Goal: Task Accomplishment & Management: Manage account settings

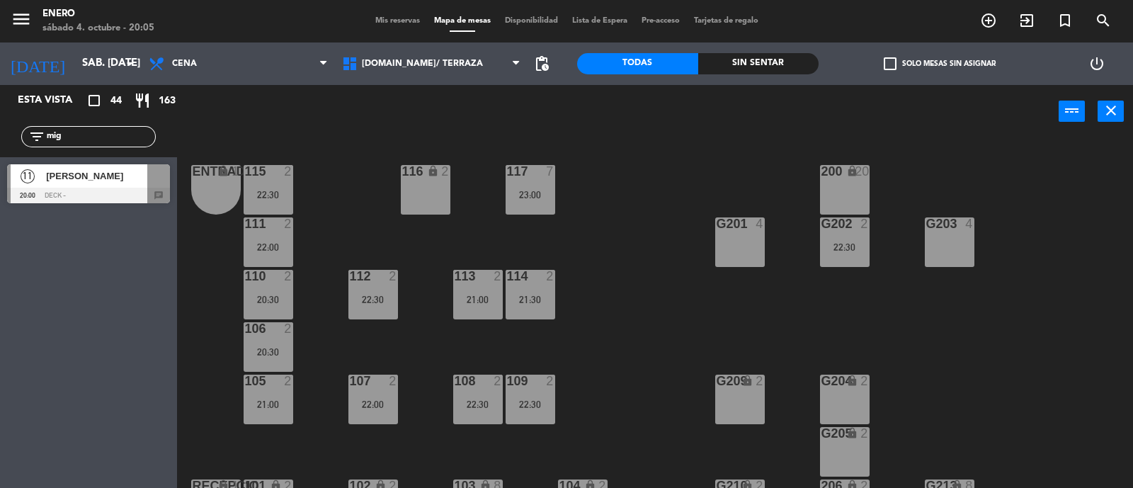
click at [124, 132] on input "mig" at bounding box center [100, 137] width 110 height 16
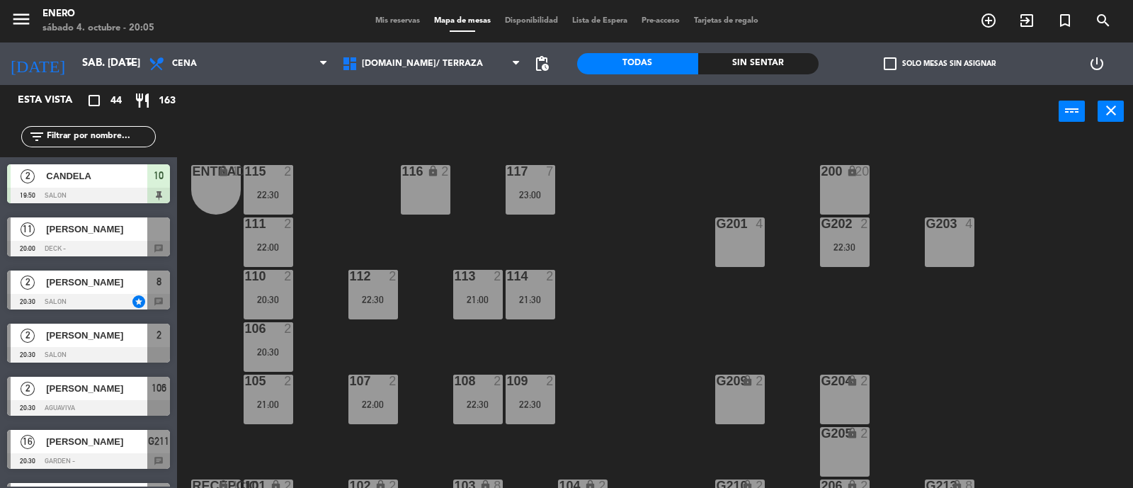
click at [392, 20] on span "Mis reservas" at bounding box center [397, 21] width 59 height 8
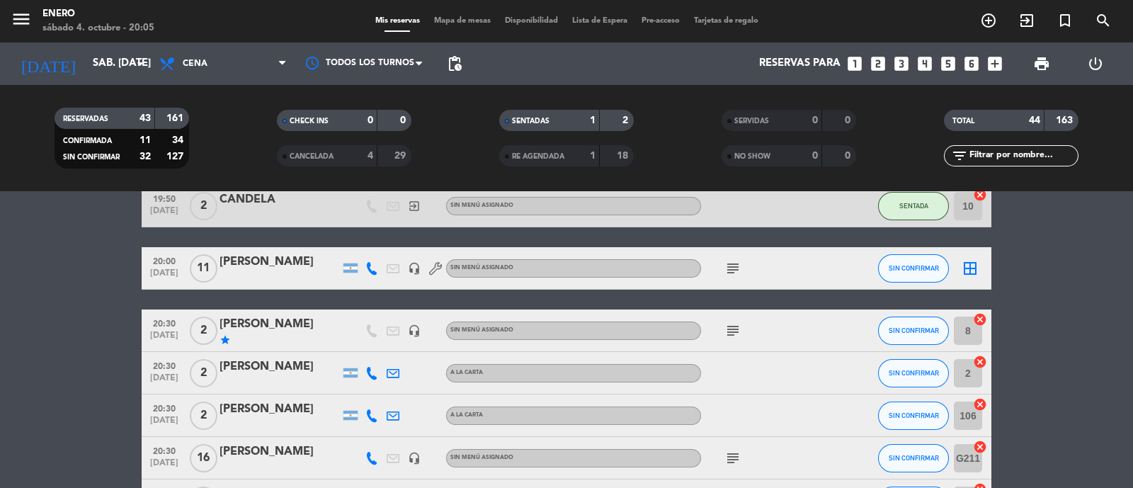
scroll to position [88, 0]
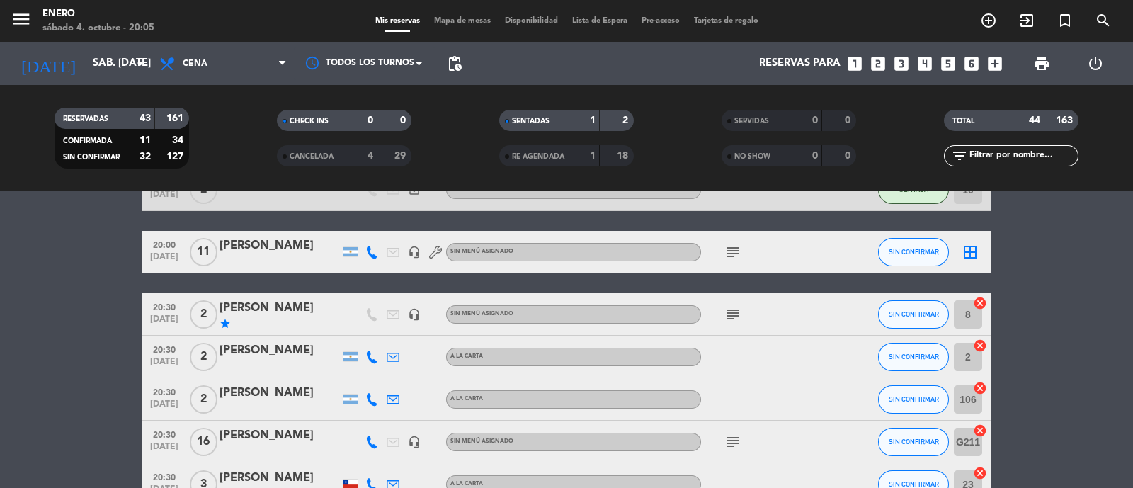
click at [733, 317] on icon "subject" at bounding box center [732, 314] width 17 height 17
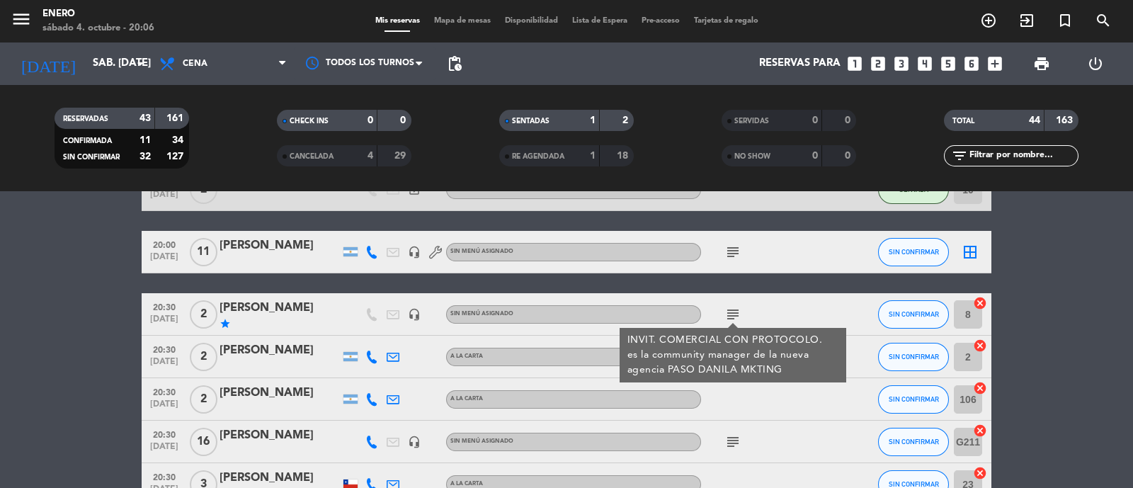
click at [811, 376] on div "INVIT. COMERCIAL CON PROTOCOLO. es la community manager de la nueva agencia PAS…" at bounding box center [733, 355] width 212 height 45
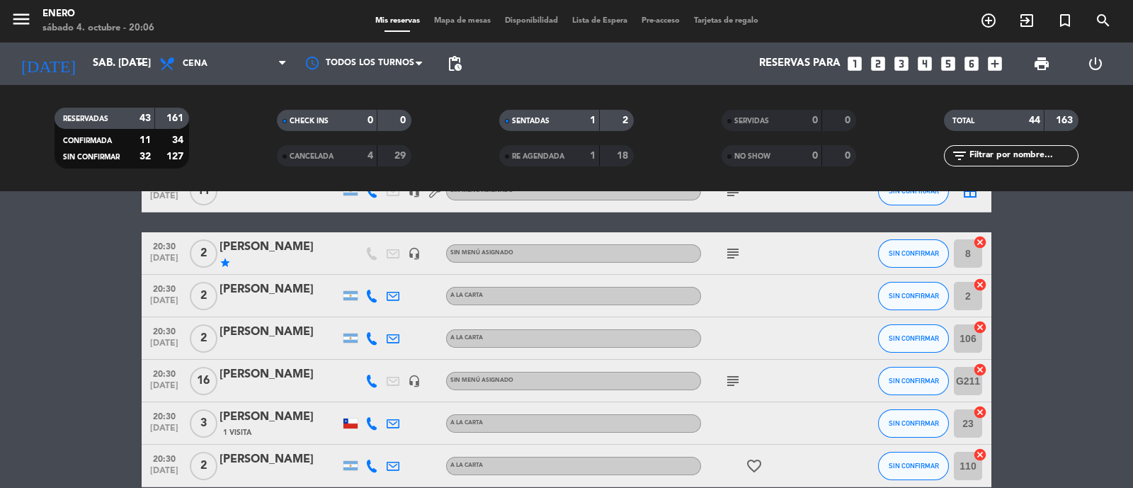
scroll to position [176, 0]
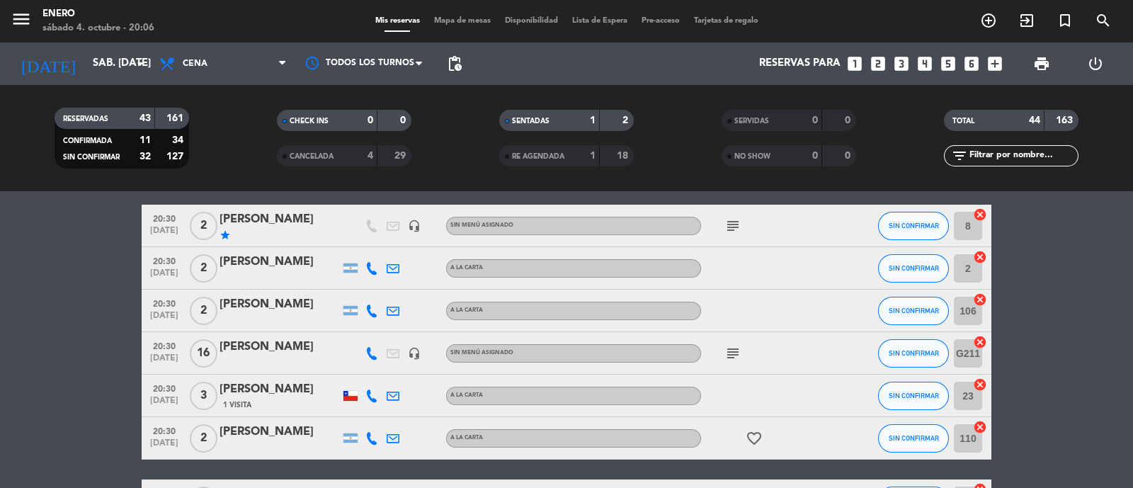
click at [729, 357] on icon "subject" at bounding box center [732, 353] width 17 height 17
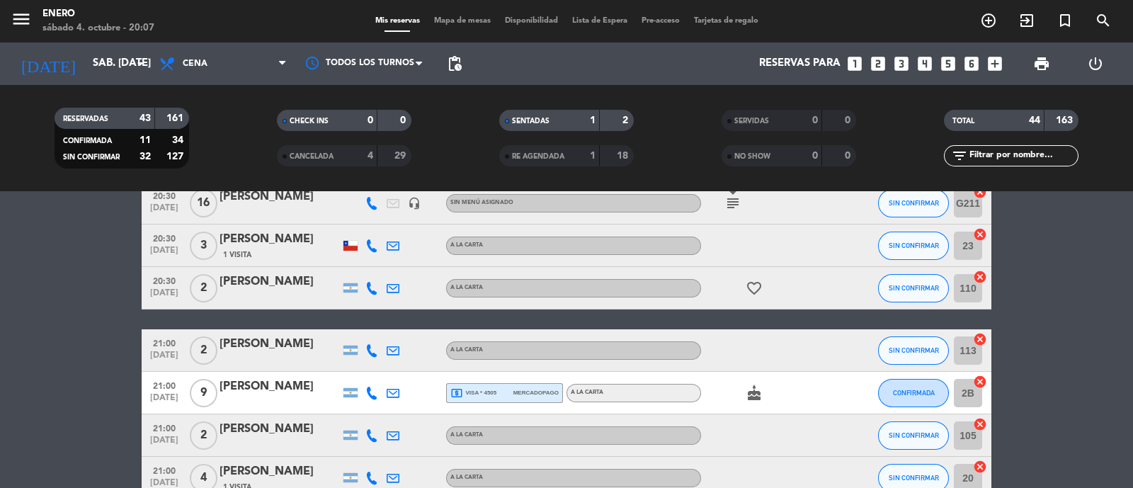
scroll to position [353, 0]
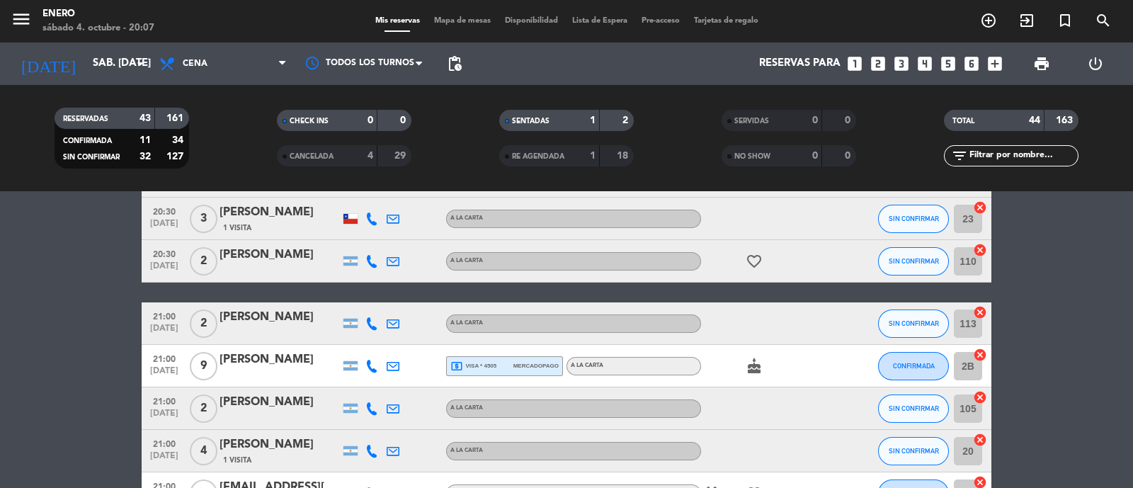
click at [467, 368] on span "local_atm visa * 4505" at bounding box center [473, 366] width 46 height 13
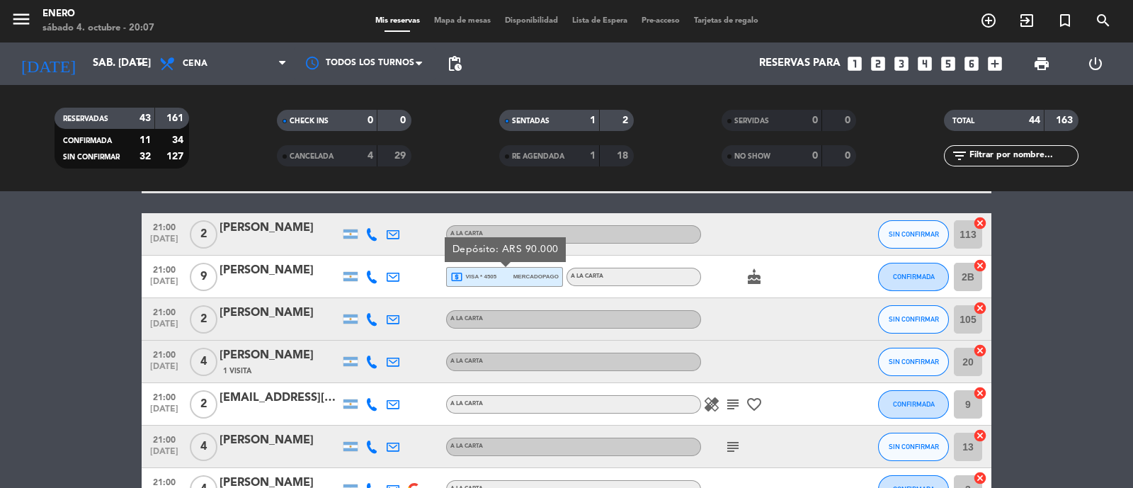
click at [732, 404] on icon "subject" at bounding box center [732, 404] width 17 height 17
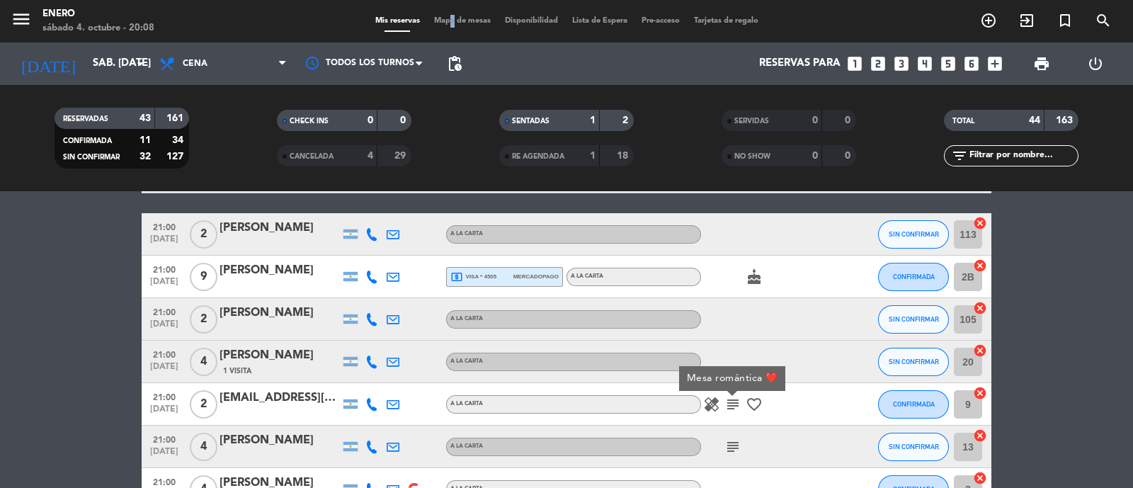
click at [443, 20] on span "Mapa de mesas" at bounding box center [462, 21] width 71 height 8
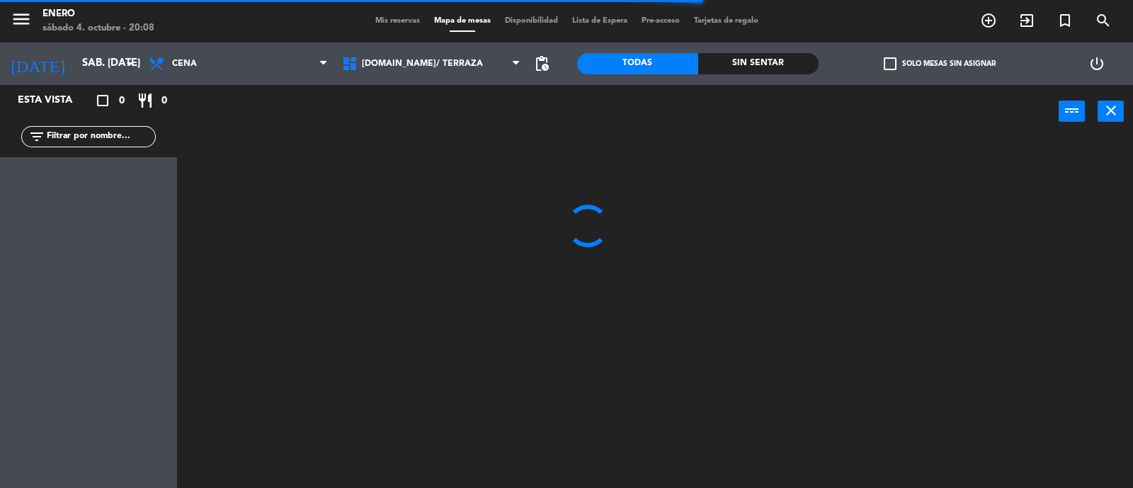
click at [71, 135] on input "text" at bounding box center [100, 137] width 110 height 16
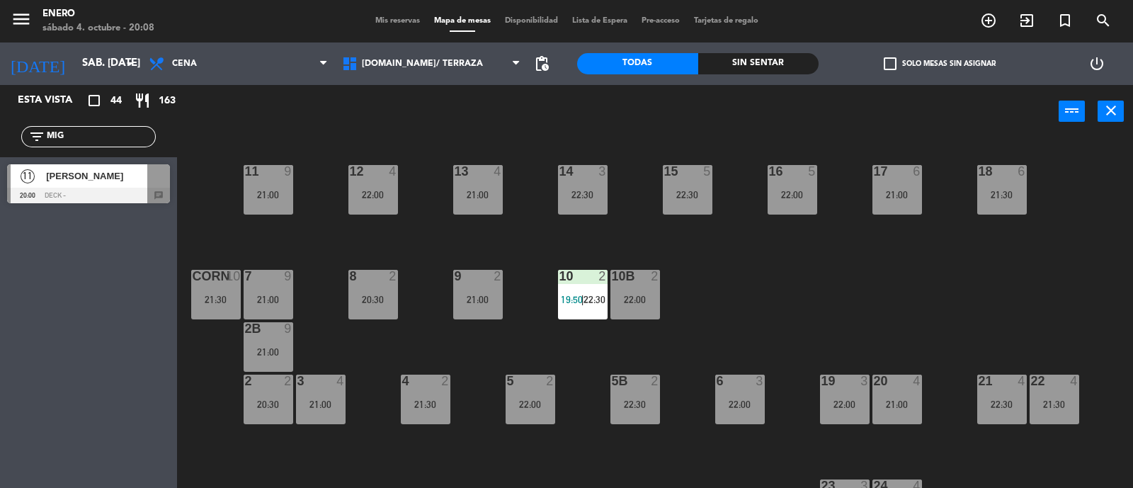
type input "MIG"
click at [110, 267] on div "Esta vista crop_square 44 restaurant 163 filter_list MIG 11 [PERSON_NAME] 20:00…" at bounding box center [88, 286] width 177 height 403
click at [205, 306] on div "corn 10 21:30" at bounding box center [216, 295] width 50 height 50
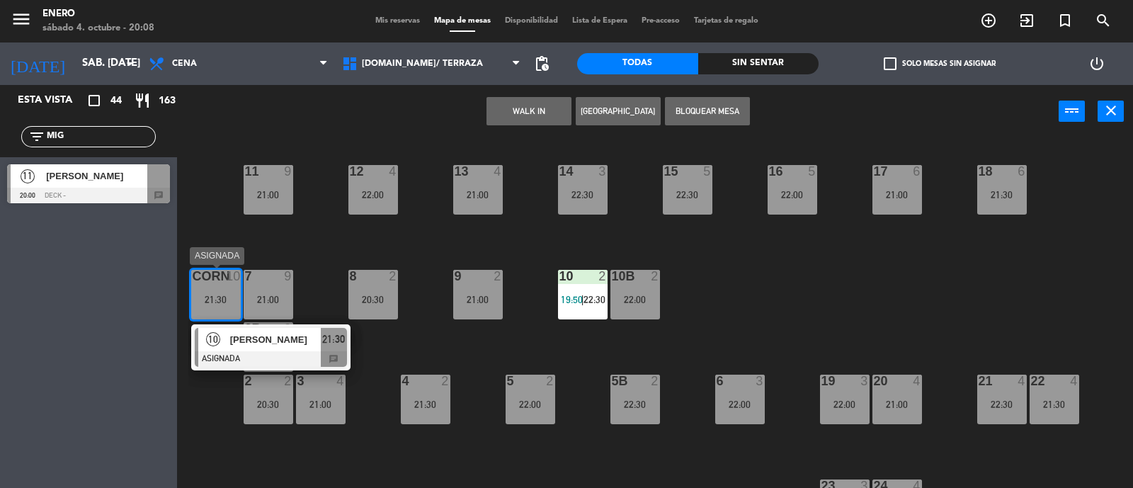
click at [257, 341] on span "[PERSON_NAME]" at bounding box center [275, 339] width 91 height 15
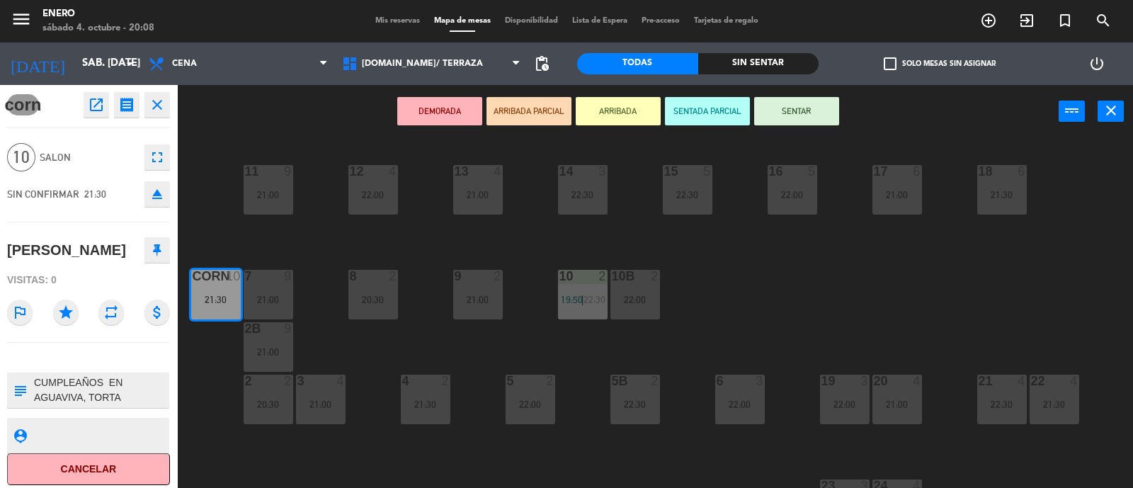
click at [150, 197] on icon "eject" at bounding box center [157, 194] width 17 height 17
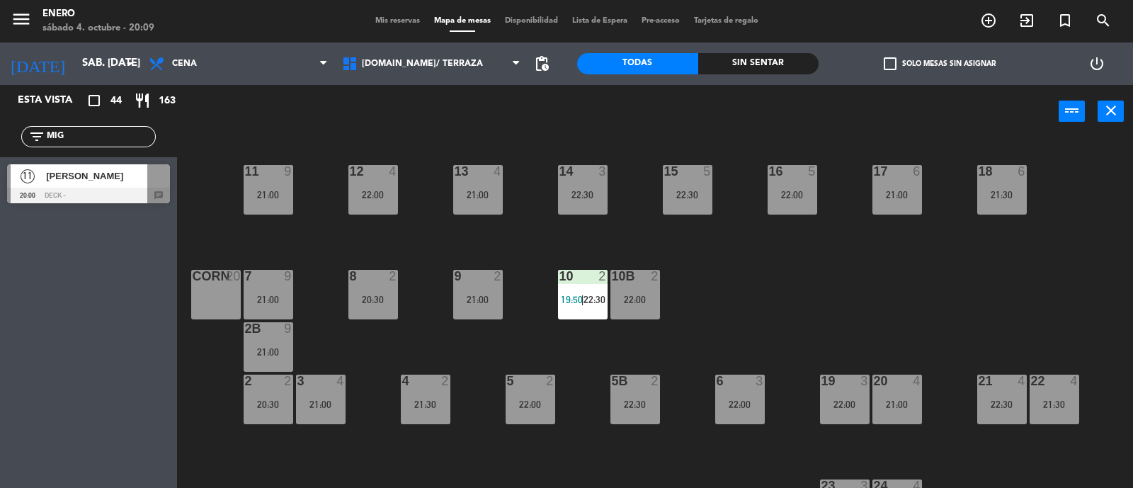
click at [74, 182] on span "[PERSON_NAME]" at bounding box center [96, 176] width 101 height 15
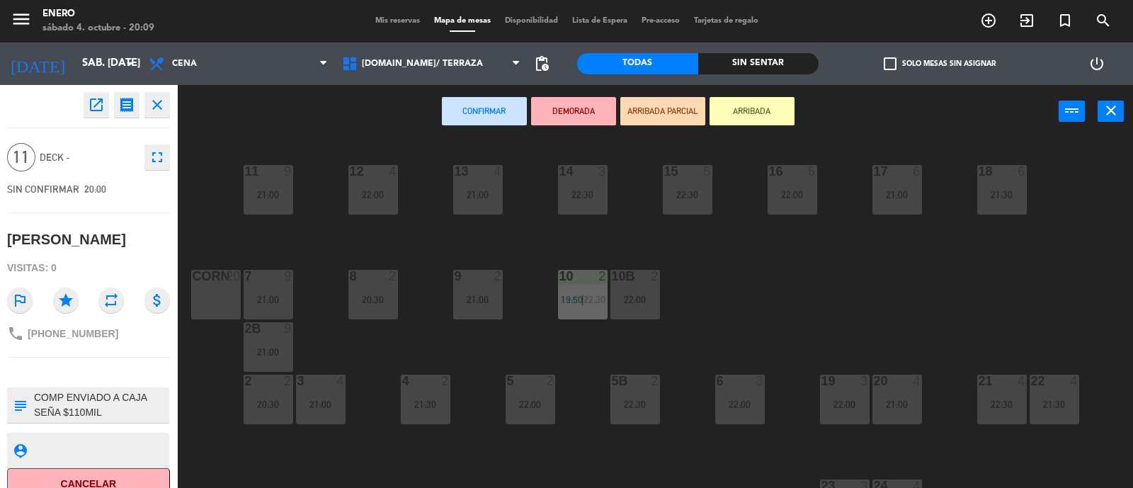
click at [207, 317] on div "corn 20" at bounding box center [216, 295] width 50 height 50
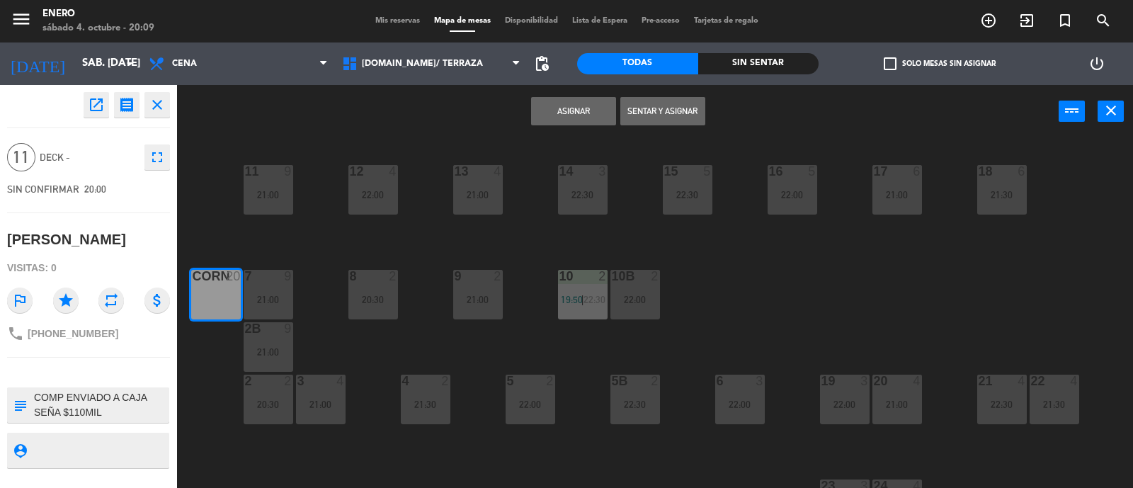
click at [543, 105] on button "Asignar" at bounding box center [573, 111] width 85 height 28
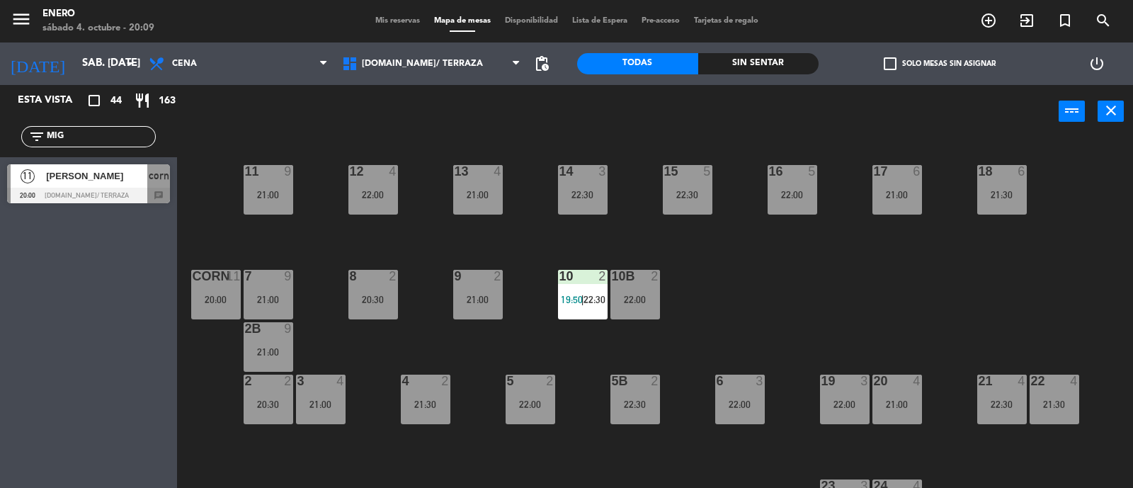
click at [109, 138] on input "MIG" at bounding box center [100, 137] width 110 height 16
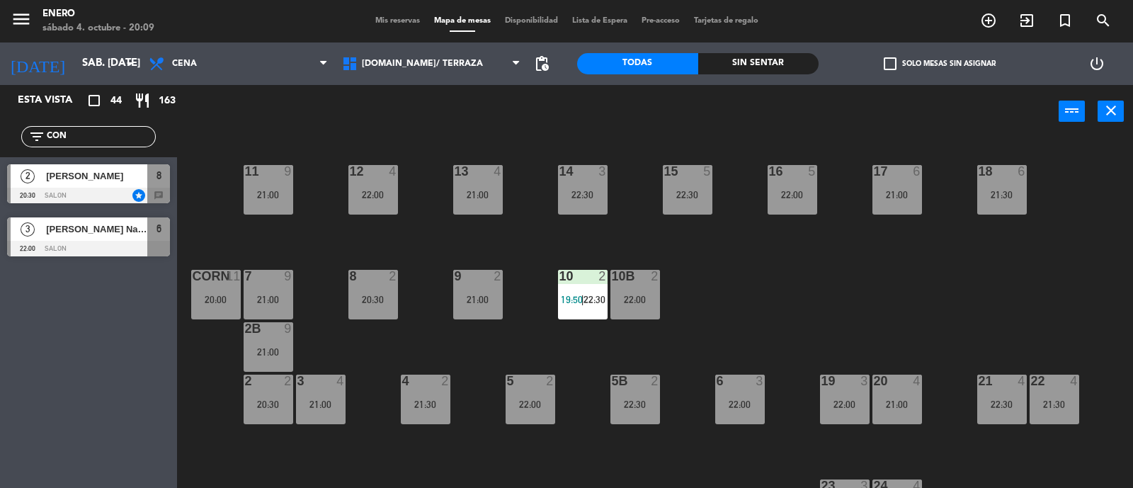
type input "CON"
drag, startPoint x: 0, startPoint y: 401, endPoint x: 6, endPoint y: 394, distance: 8.5
click at [6, 401] on div "Esta vista crop_square 44 restaurant 163 filter_list CON 2 [PERSON_NAME] 20:30 …" at bounding box center [88, 286] width 177 height 403
click at [86, 177] on span "[PERSON_NAME]" at bounding box center [96, 176] width 101 height 15
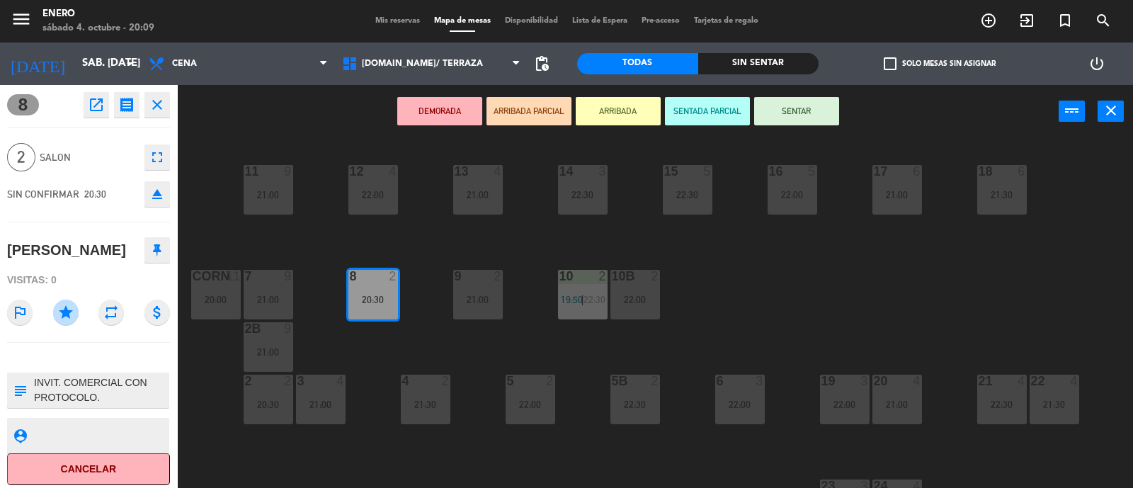
click at [163, 193] on icon "eject" at bounding box center [157, 194] width 17 height 17
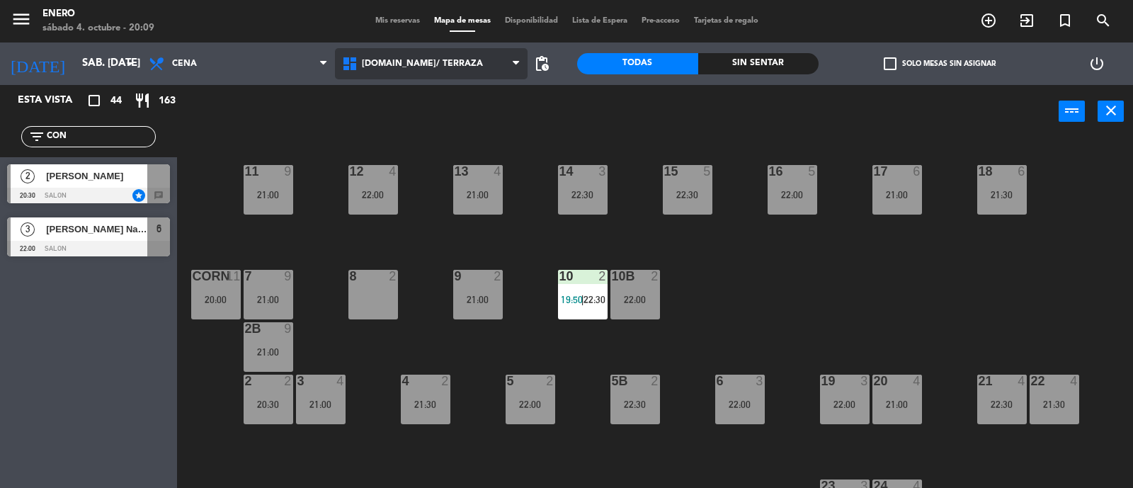
click at [436, 67] on span "[DOMAIN_NAME]/ TERRAZA" at bounding box center [422, 64] width 121 height 10
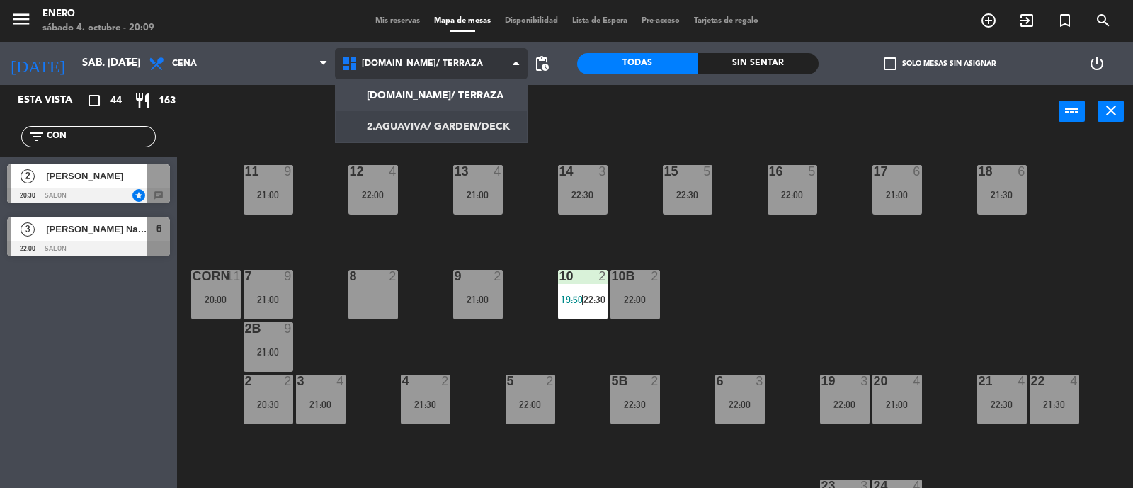
click at [436, 125] on ng-component "menu Enero sábado 4. octubre - 20:09 Mis reservas Mapa de mesas Disponibilidad …" at bounding box center [566, 244] width 1133 height 489
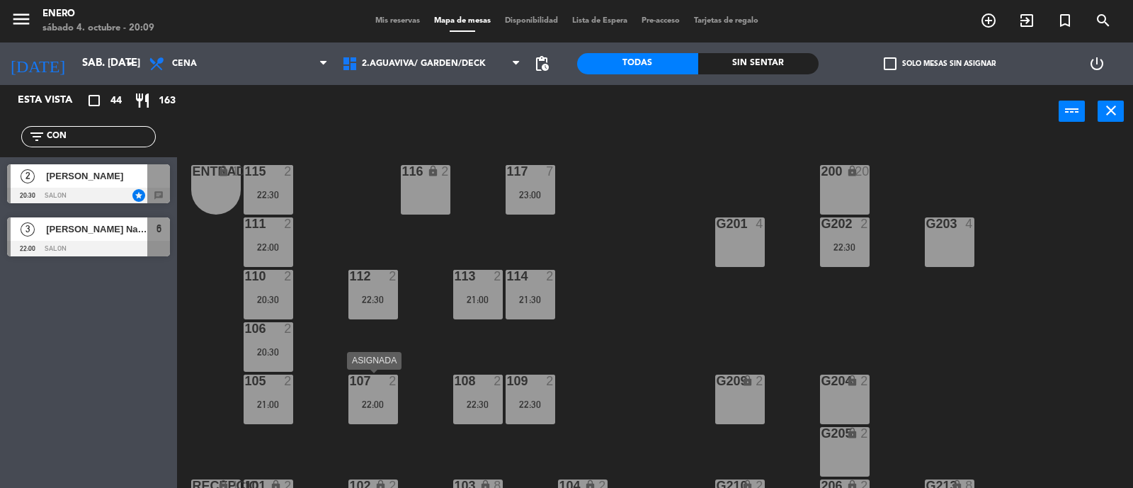
click at [377, 388] on div "107 2 22:00" at bounding box center [373, 400] width 50 height 50
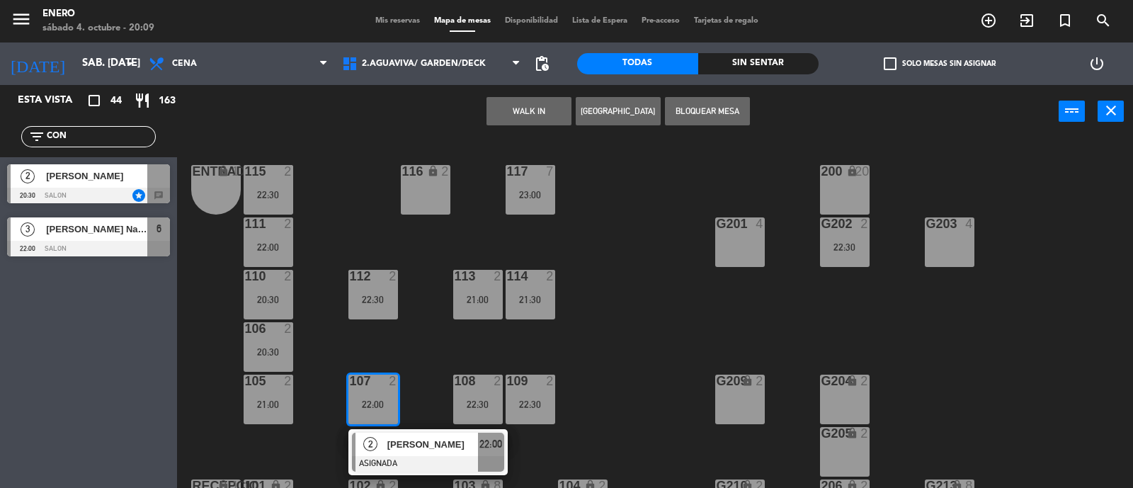
click at [426, 202] on div "116 lock 2" at bounding box center [426, 190] width 50 height 50
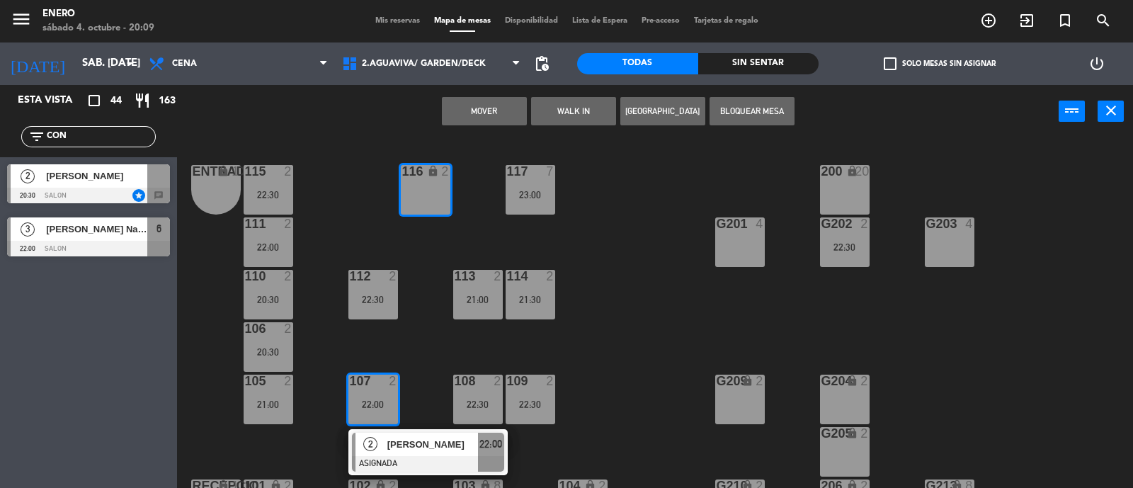
click at [521, 112] on button "Mover" at bounding box center [484, 111] width 85 height 28
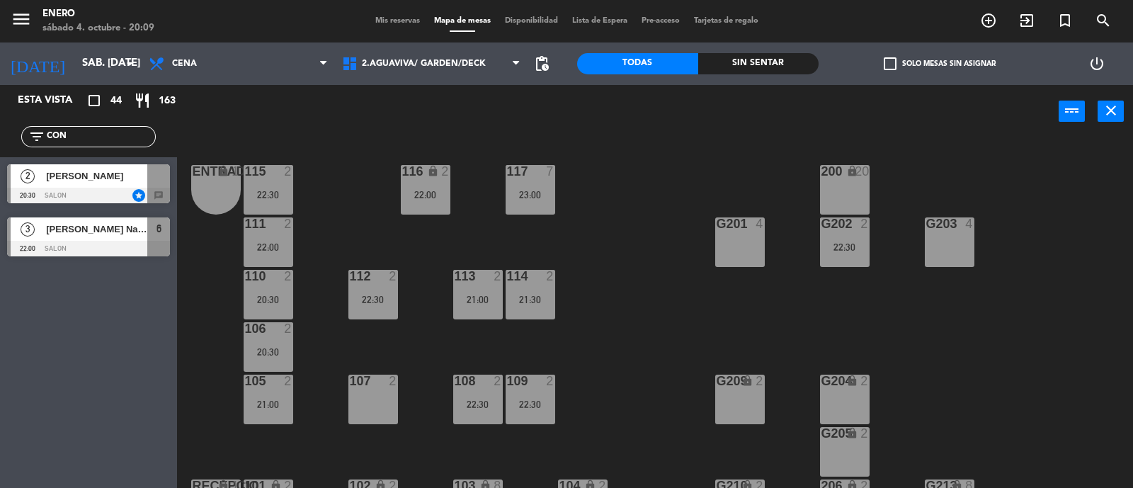
click at [105, 175] on span "[PERSON_NAME]" at bounding box center [96, 176] width 101 height 15
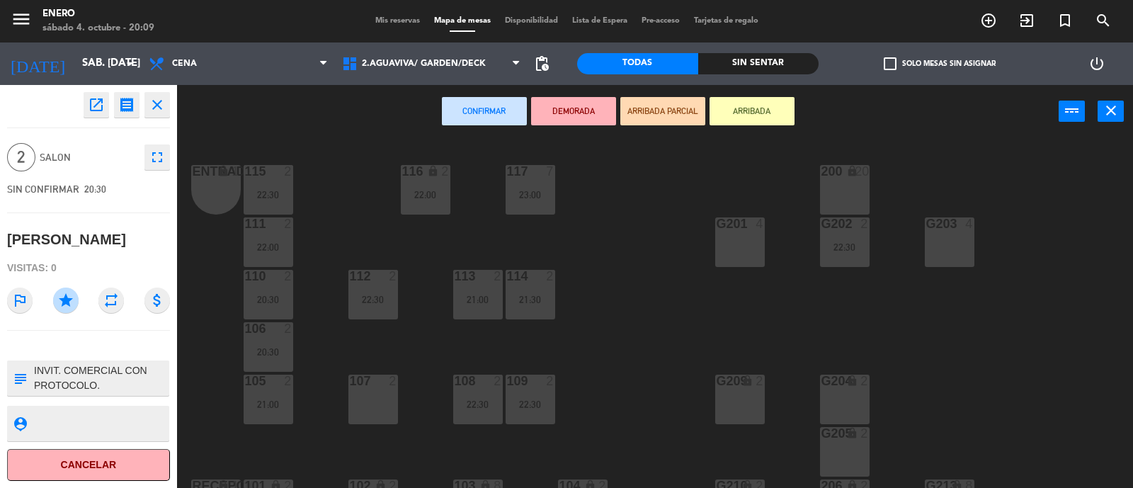
click at [375, 410] on div "107 2" at bounding box center [373, 400] width 50 height 50
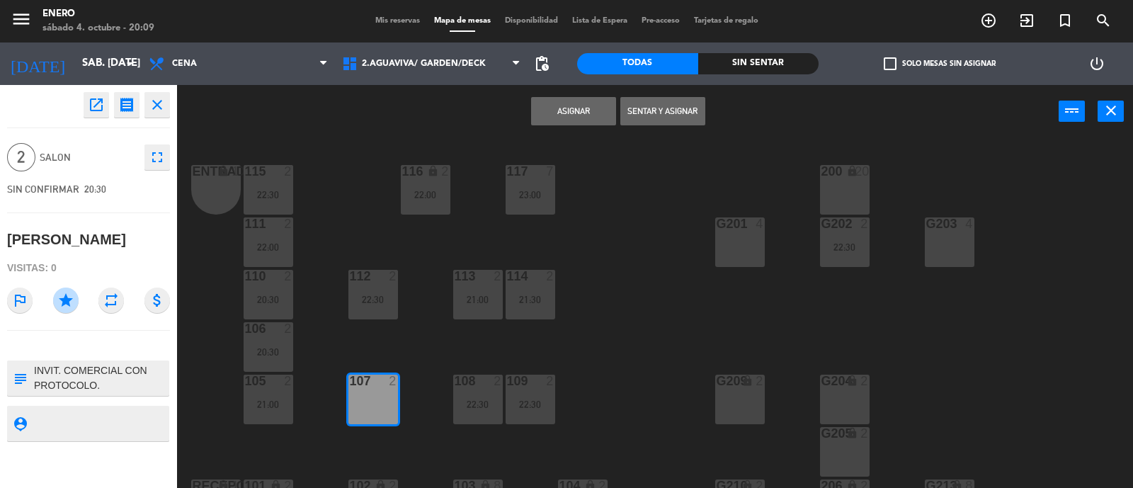
click at [571, 109] on button "Asignar" at bounding box center [573, 111] width 85 height 28
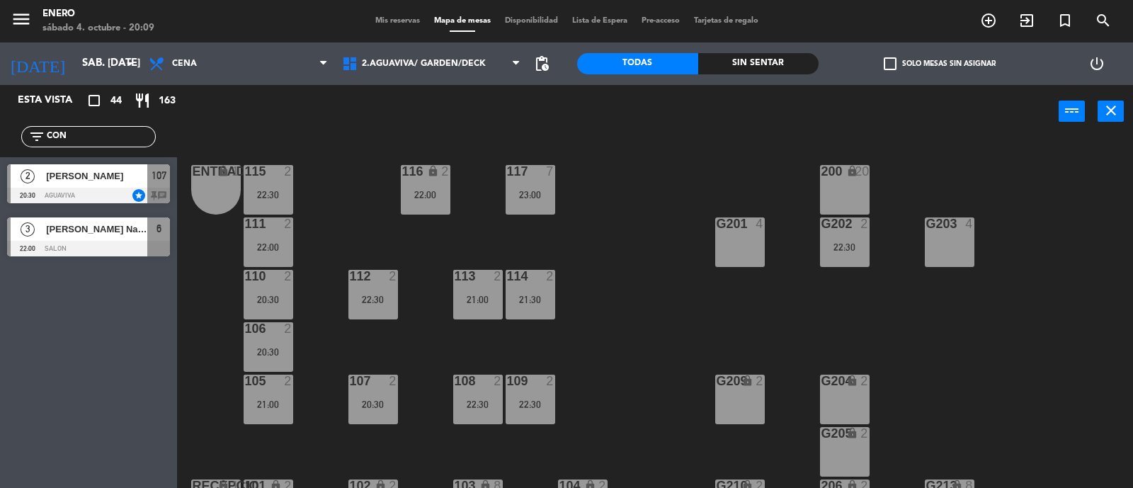
click at [109, 130] on input "CON" at bounding box center [100, 137] width 110 height 16
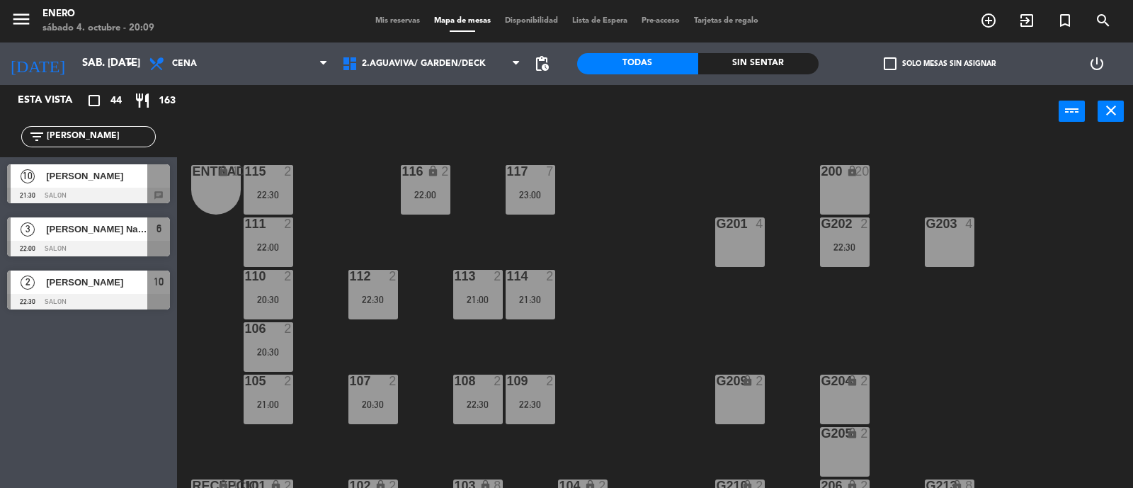
click at [33, 419] on div "Esta vista crop_square 44 restaurant 163 filter_list [PERSON_NAME] 10 [PERSON_N…" at bounding box center [88, 286] width 177 height 403
click at [99, 136] on input "[PERSON_NAME]" at bounding box center [100, 137] width 110 height 16
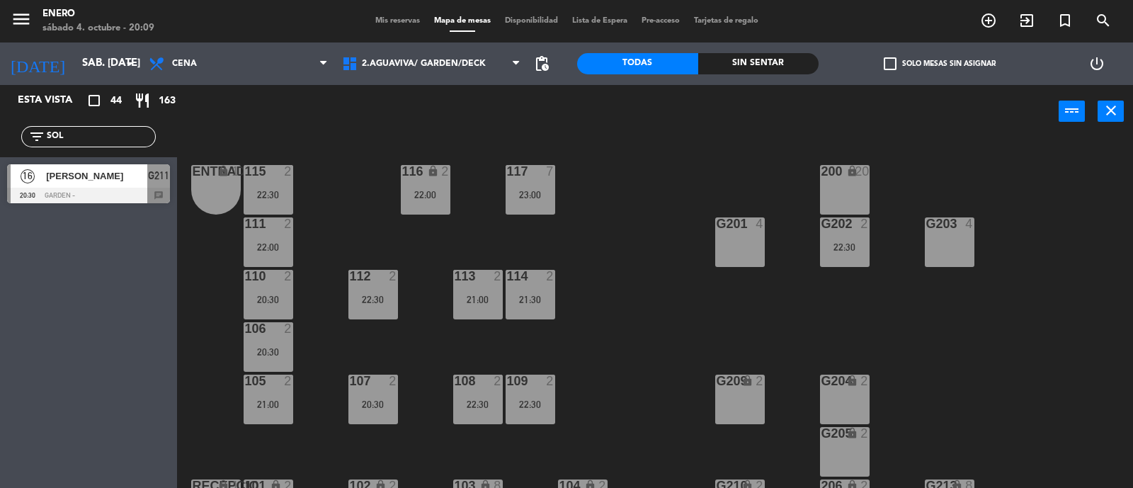
type input "SOL"
click at [27, 280] on div "Esta vista crop_square 44 restaurant 163 filter_list SOL 16 [PERSON_NAME] 20:30…" at bounding box center [88, 286] width 177 height 403
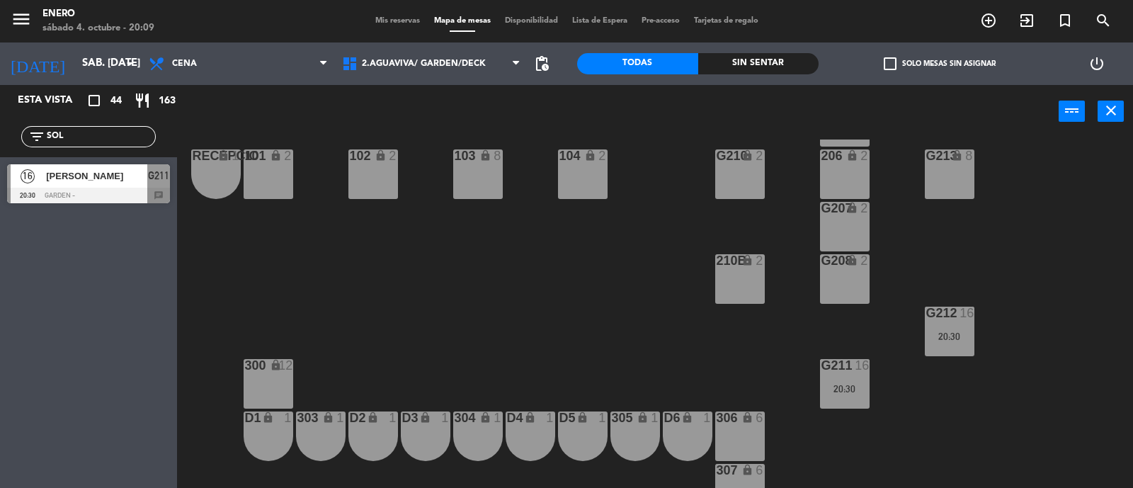
scroll to position [353, 0]
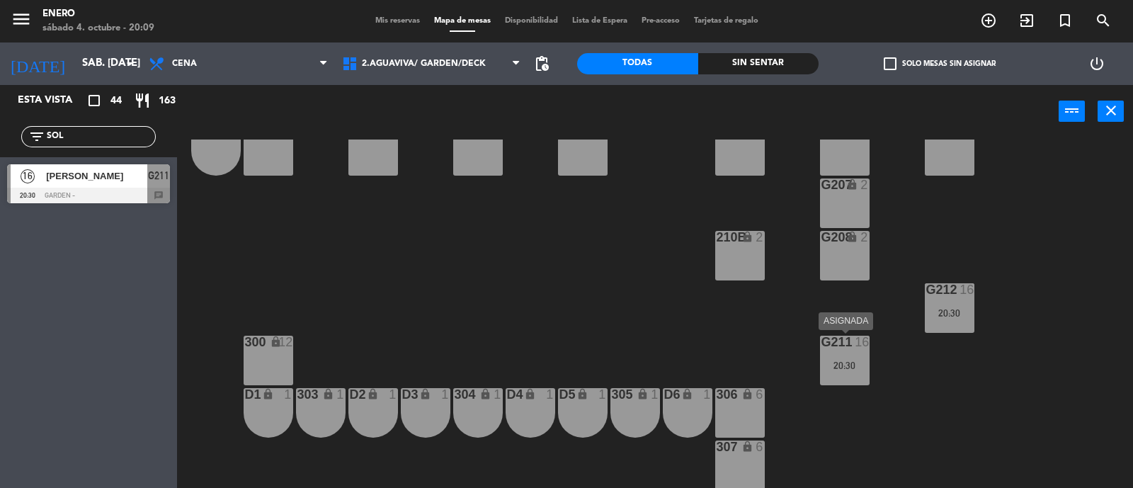
click at [833, 360] on div "20:30" at bounding box center [845, 365] width 50 height 10
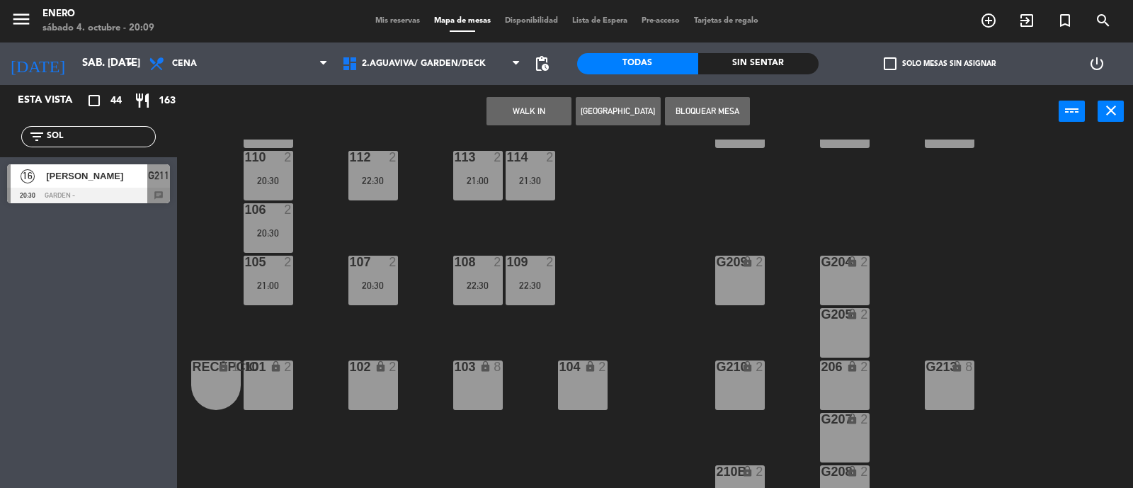
scroll to position [0, 0]
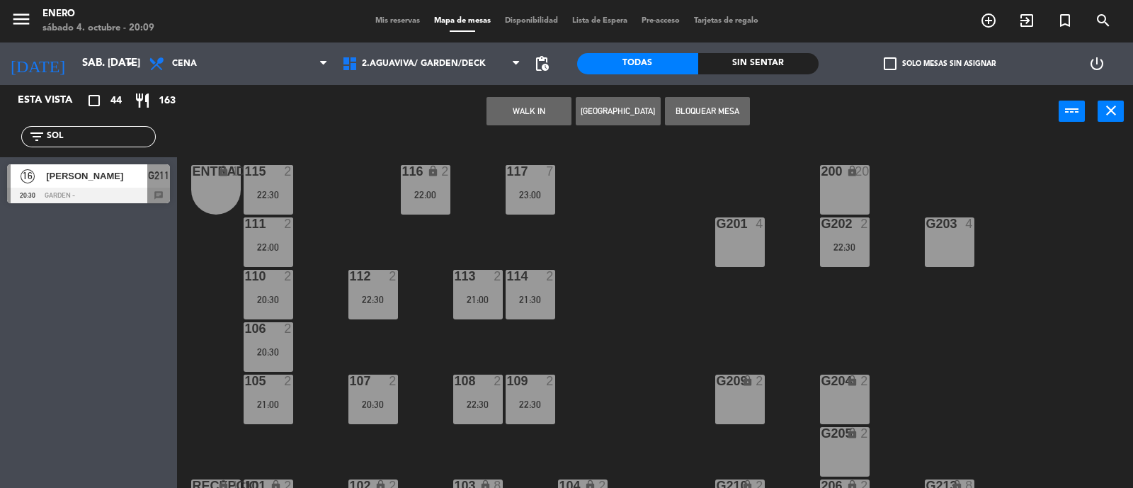
click at [831, 180] on div "200 lock 20" at bounding box center [845, 190] width 50 height 50
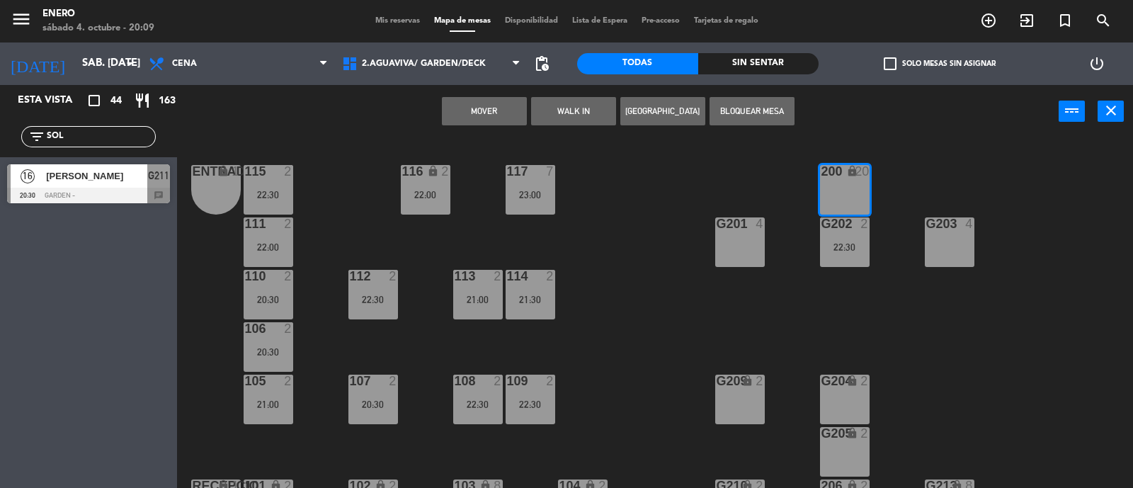
click at [472, 106] on button "Mover" at bounding box center [484, 111] width 85 height 28
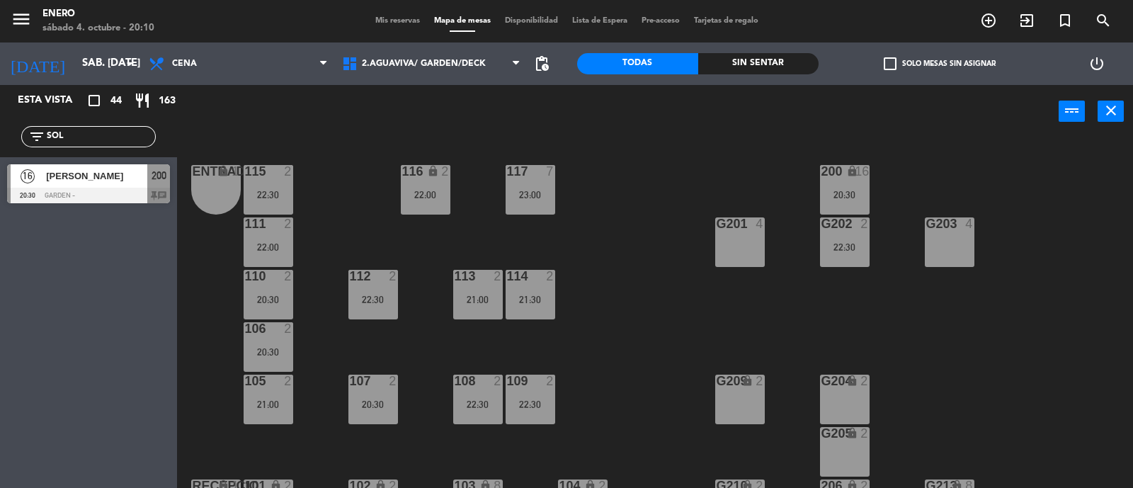
click at [89, 134] on input "SOL" at bounding box center [100, 137] width 110 height 16
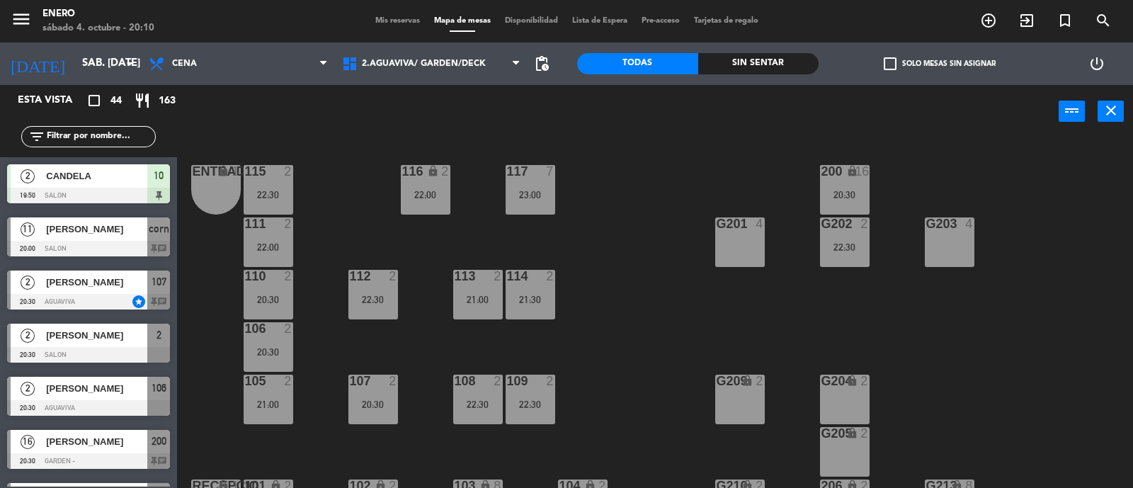
click at [96, 129] on input "text" at bounding box center [100, 137] width 110 height 16
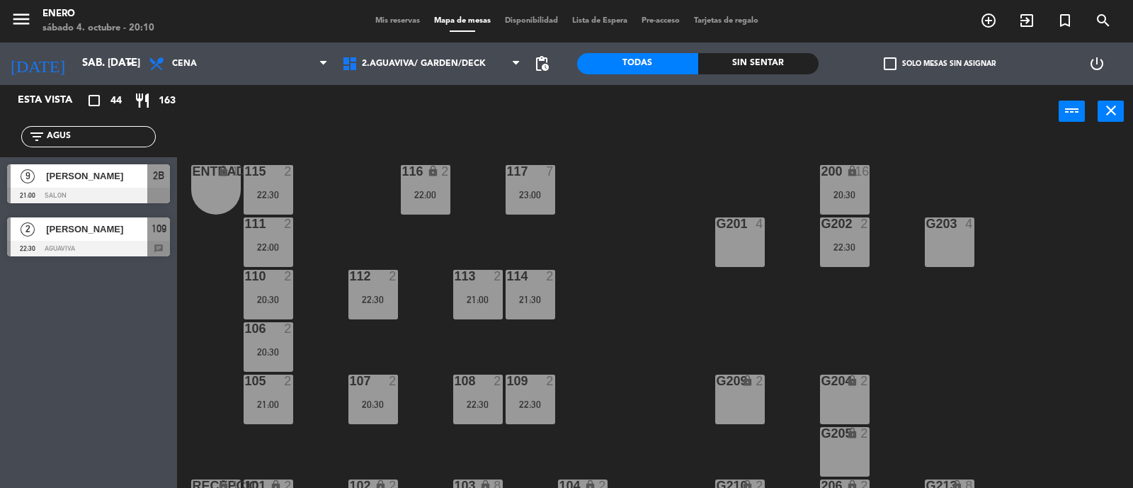
type input "AGUS"
click at [72, 314] on div "Esta vista crop_square 44 restaurant 163 filter_list AGUS 9 [PERSON_NAME] 21:00…" at bounding box center [88, 286] width 177 height 403
click at [117, 180] on span "[PERSON_NAME]" at bounding box center [96, 176] width 101 height 15
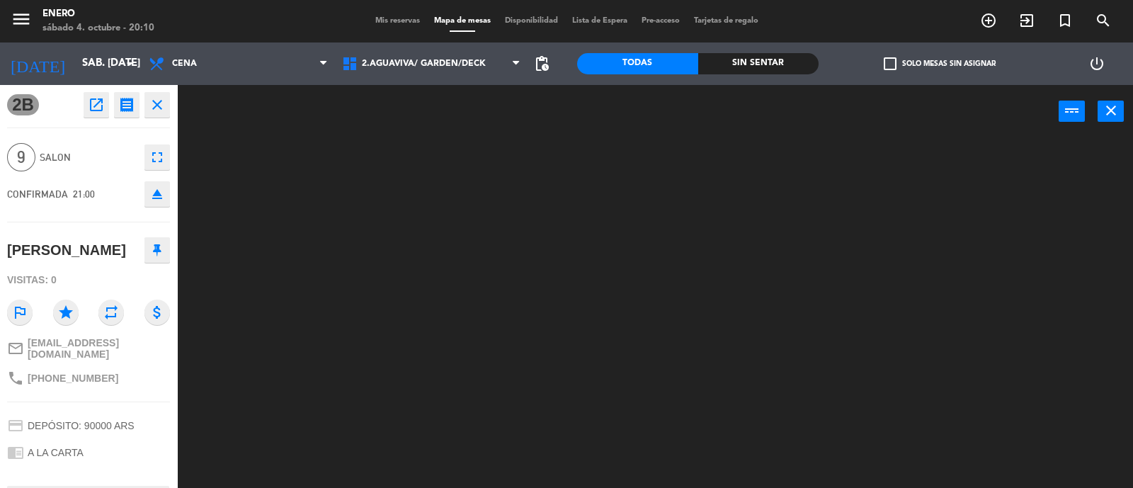
click at [159, 198] on icon "eject" at bounding box center [157, 194] width 17 height 17
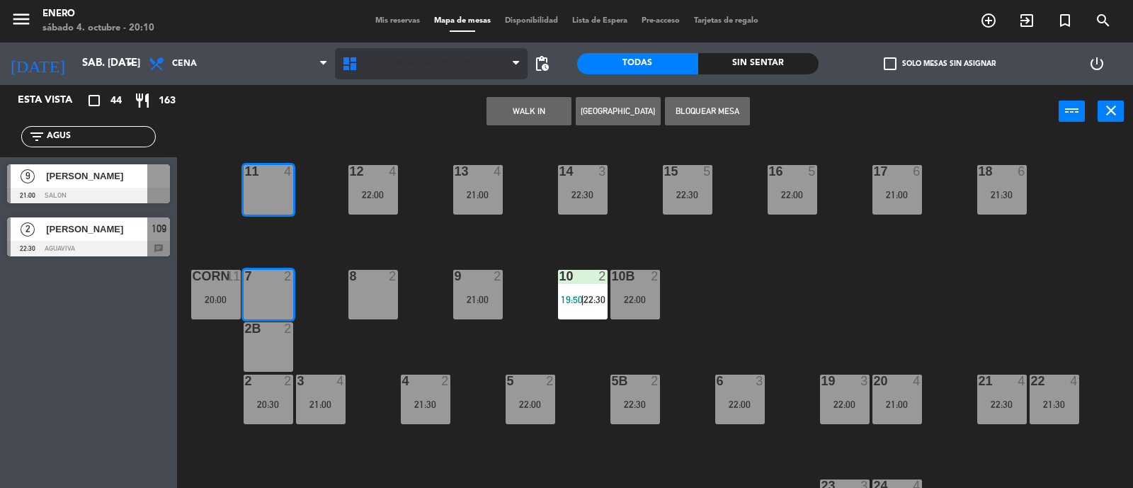
click at [386, 70] on span "2.AGUAVIVA/ GARDEN/DECK" at bounding box center [431, 63] width 193 height 31
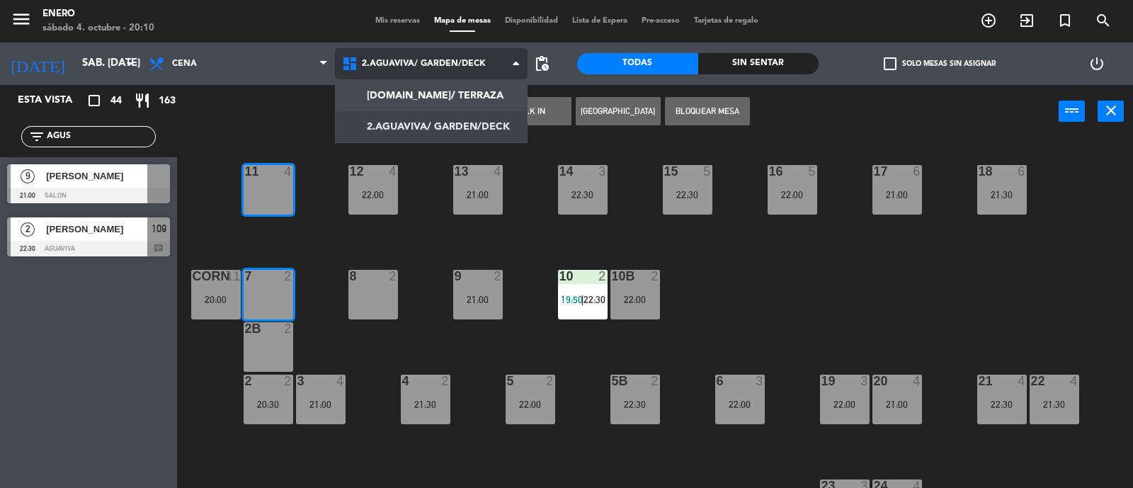
click at [422, 120] on ng-component "menu Enero sábado 4. octubre - 20:10 Mis reservas Mapa de mesas Disponibilidad …" at bounding box center [566, 244] width 1133 height 489
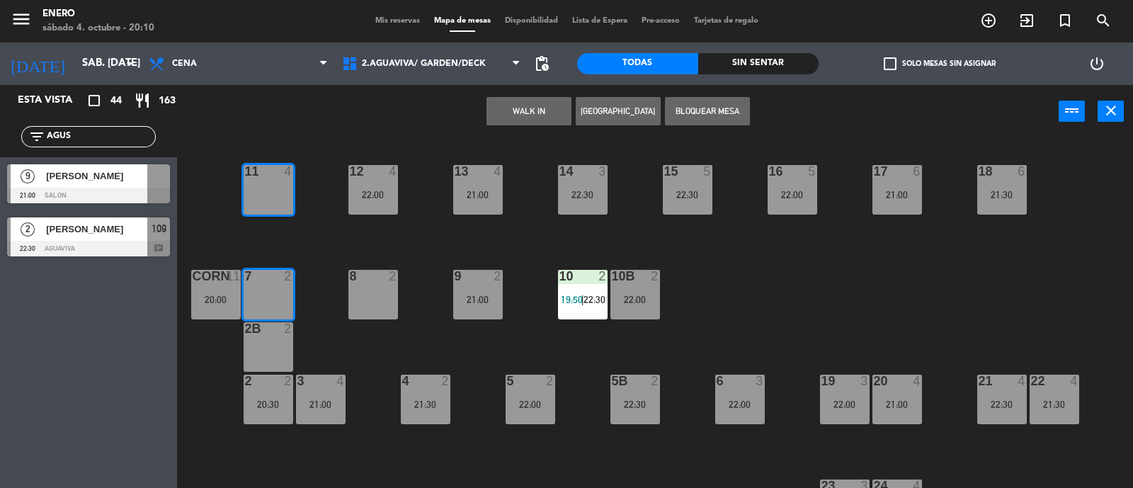
click at [221, 146] on div "14 3 22:30 12 4 22:00 11 4 17 6 21:00 15 5 22:30 16 5 22:00 13 4 21:00 18 6 21:…" at bounding box center [660, 315] width 945 height 350
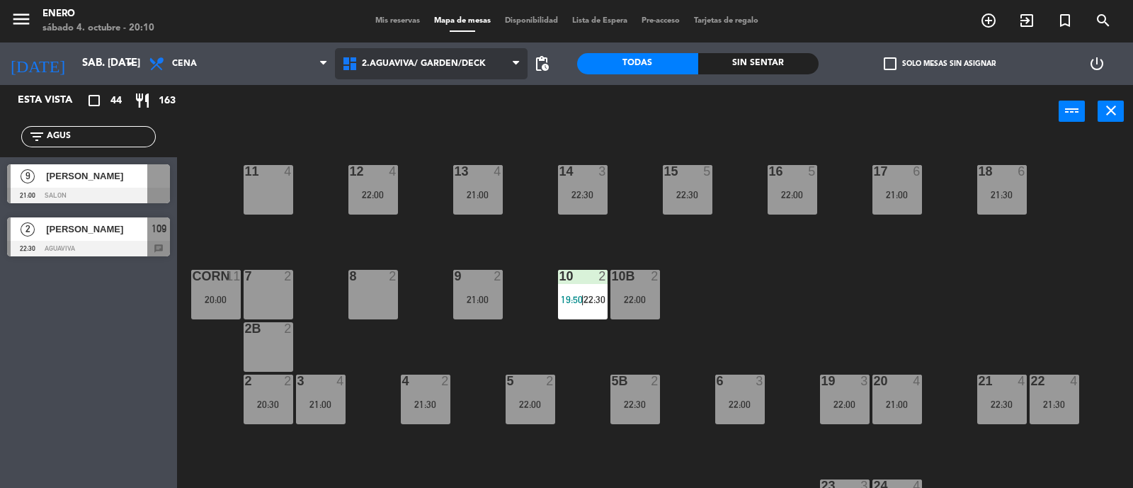
drag, startPoint x: 446, startPoint y: 57, endPoint x: 464, endPoint y: 117, distance: 62.7
click at [446, 56] on span "2.AGUAVIVA/ GARDEN/DECK" at bounding box center [431, 63] width 193 height 31
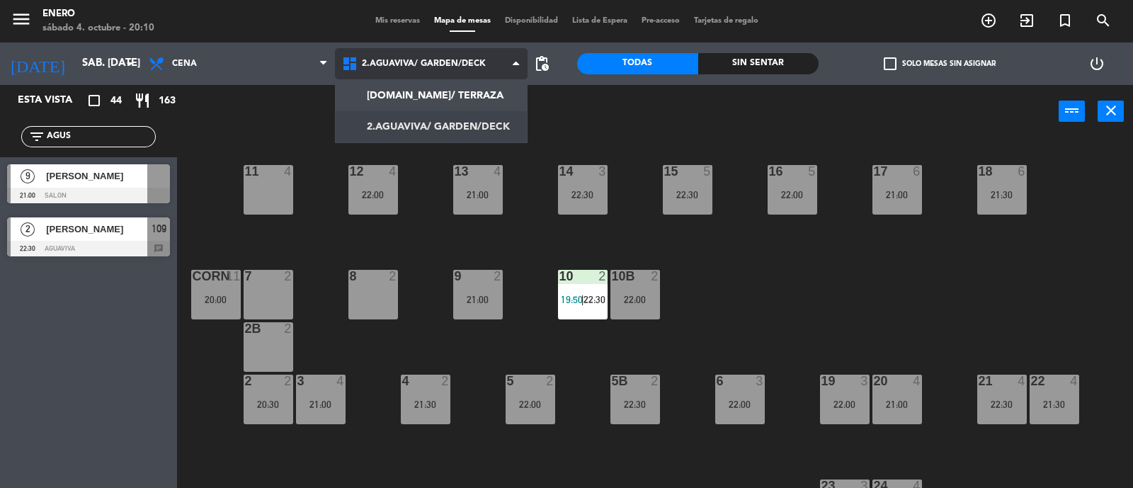
click at [467, 127] on ng-component "menu Enero sábado 4. octubre - 20:10 Mis reservas Mapa de mesas Disponibilidad …" at bounding box center [566, 244] width 1133 height 489
